Goal: Transaction & Acquisition: Download file/media

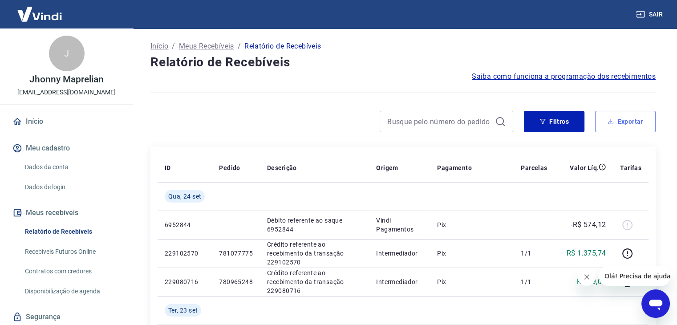
click at [615, 124] on button "Exportar" at bounding box center [625, 121] width 61 height 21
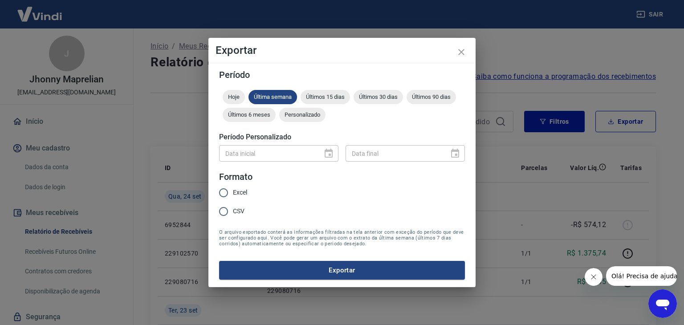
click at [242, 188] on span "Excel" at bounding box center [240, 192] width 14 height 9
click at [233, 188] on input "Excel" at bounding box center [223, 192] width 19 height 19
radio input "true"
click at [296, 268] on button "Exportar" at bounding box center [342, 270] width 246 height 19
